Goal: Information Seeking & Learning: Compare options

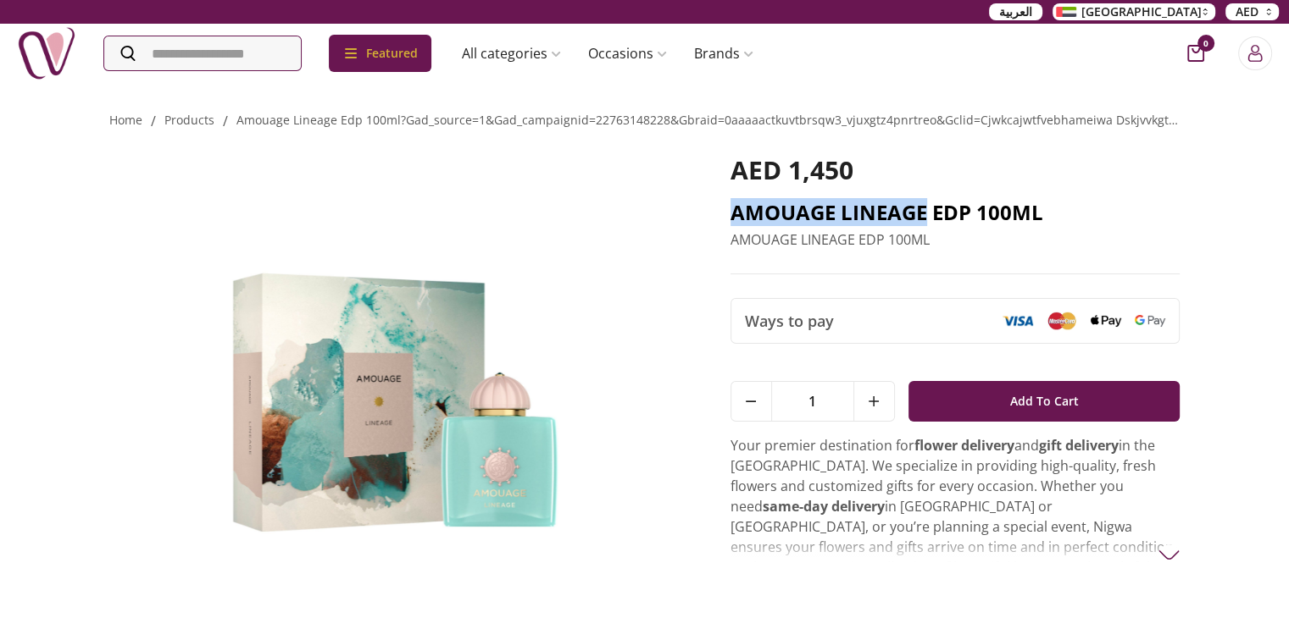
drag, startPoint x: 731, startPoint y: 214, endPoint x: 929, endPoint y: 214, distance: 197.4
click at [929, 214] on h2 "AMOUAGE LINEAGE EDP 100ML" at bounding box center [955, 212] width 450 height 27
copy h2 "AMOUAGE LINEAGE"
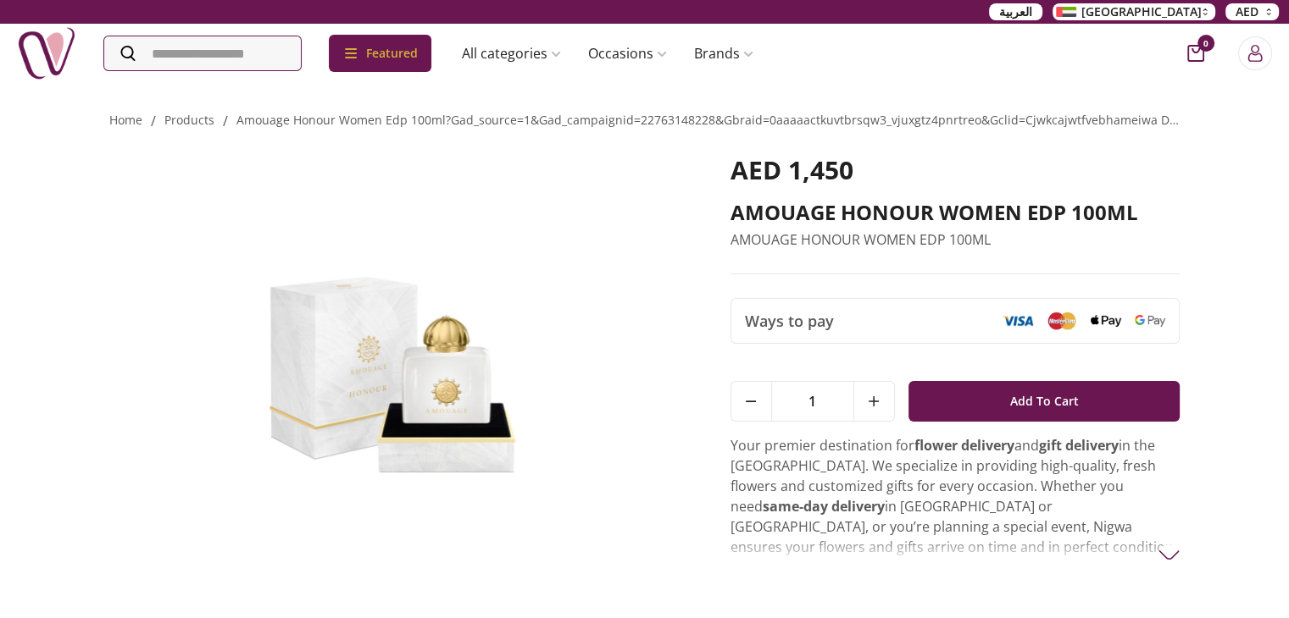
click at [451, 372] on img at bounding box center [396, 370] width 574 height 431
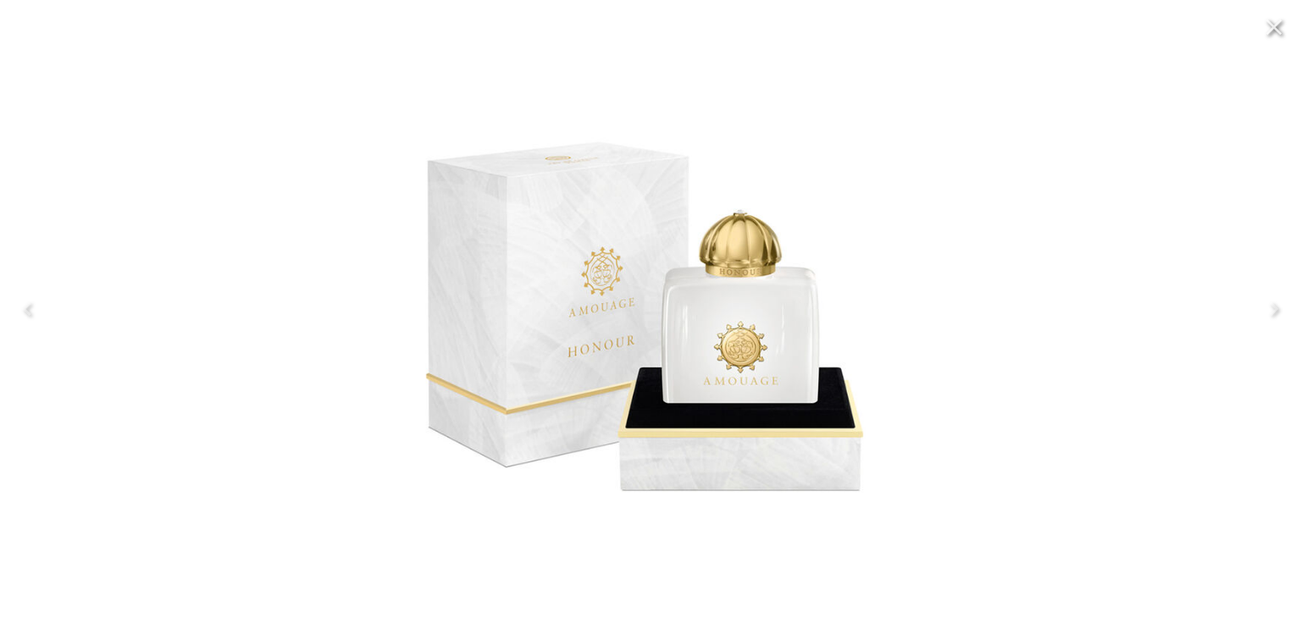
drag, startPoint x: 686, startPoint y: 89, endPoint x: 1291, endPoint y: 89, distance: 604.9
click at [693, 89] on img at bounding box center [650, 309] width 591 height 768
click at [1274, 28] on icon "Close" at bounding box center [1275, 27] width 16 height 16
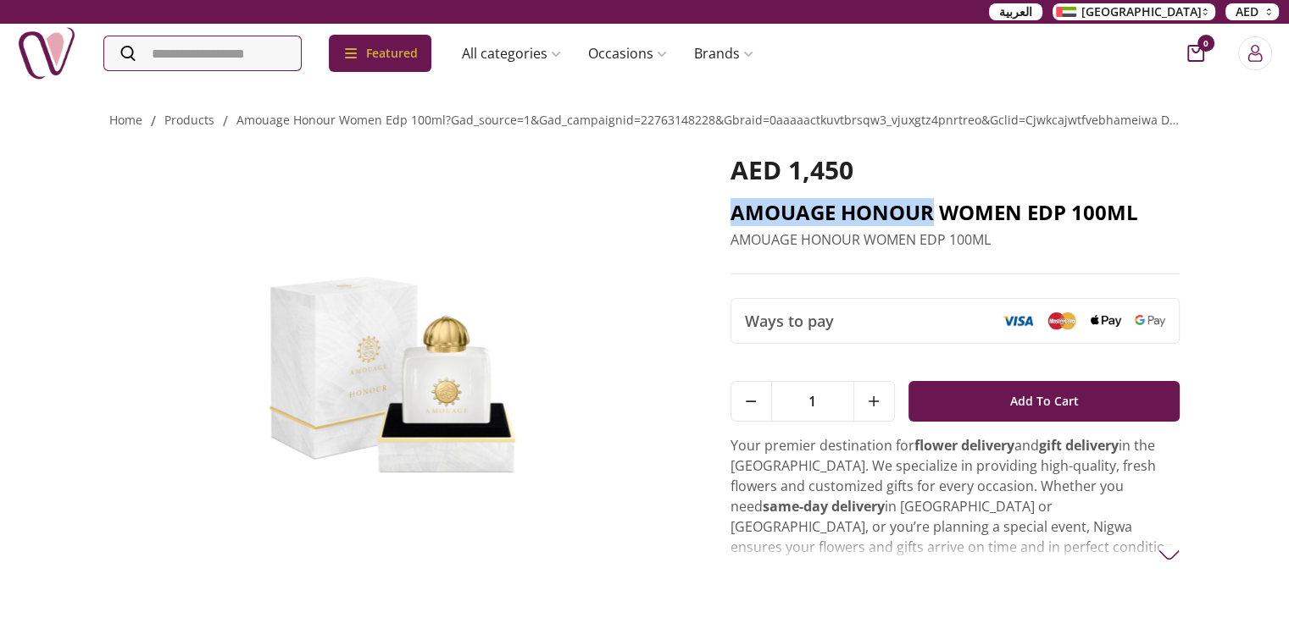
drag, startPoint x: 728, startPoint y: 213, endPoint x: 929, endPoint y: 213, distance: 201.6
click at [929, 213] on div "AED 1,450 AMOUAGE HONOUR WOMEN EDP 100ML AMOUAGE HONOUR WOMEN EDP 100ML Ways to…" at bounding box center [644, 378] width 1071 height 494
copy h2 "AMOUAGE HONOUR"
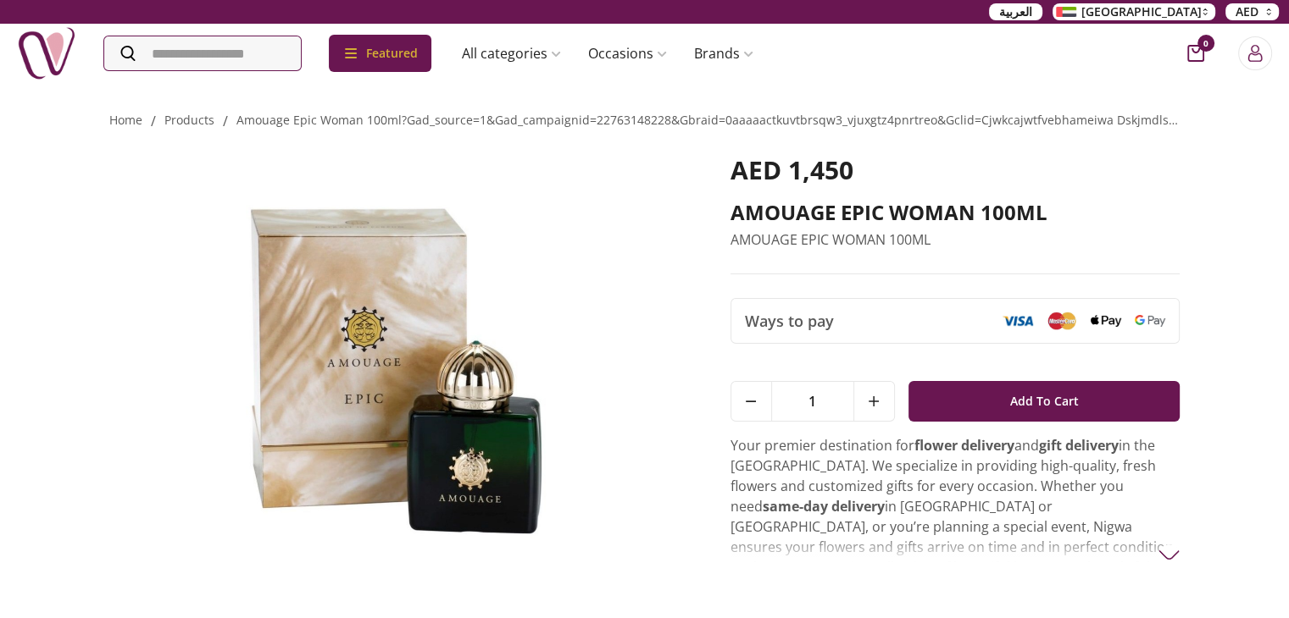
click at [441, 363] on img at bounding box center [396, 370] width 574 height 431
drag, startPoint x: 731, startPoint y: 212, endPoint x: 880, endPoint y: 222, distance: 149.5
click at [880, 222] on h2 "AMOUAGE EPIC WOMAN 100ML" at bounding box center [955, 212] width 450 height 27
copy h2 "AMOUAGE EPIC"
